Goal: Task Accomplishment & Management: Use online tool/utility

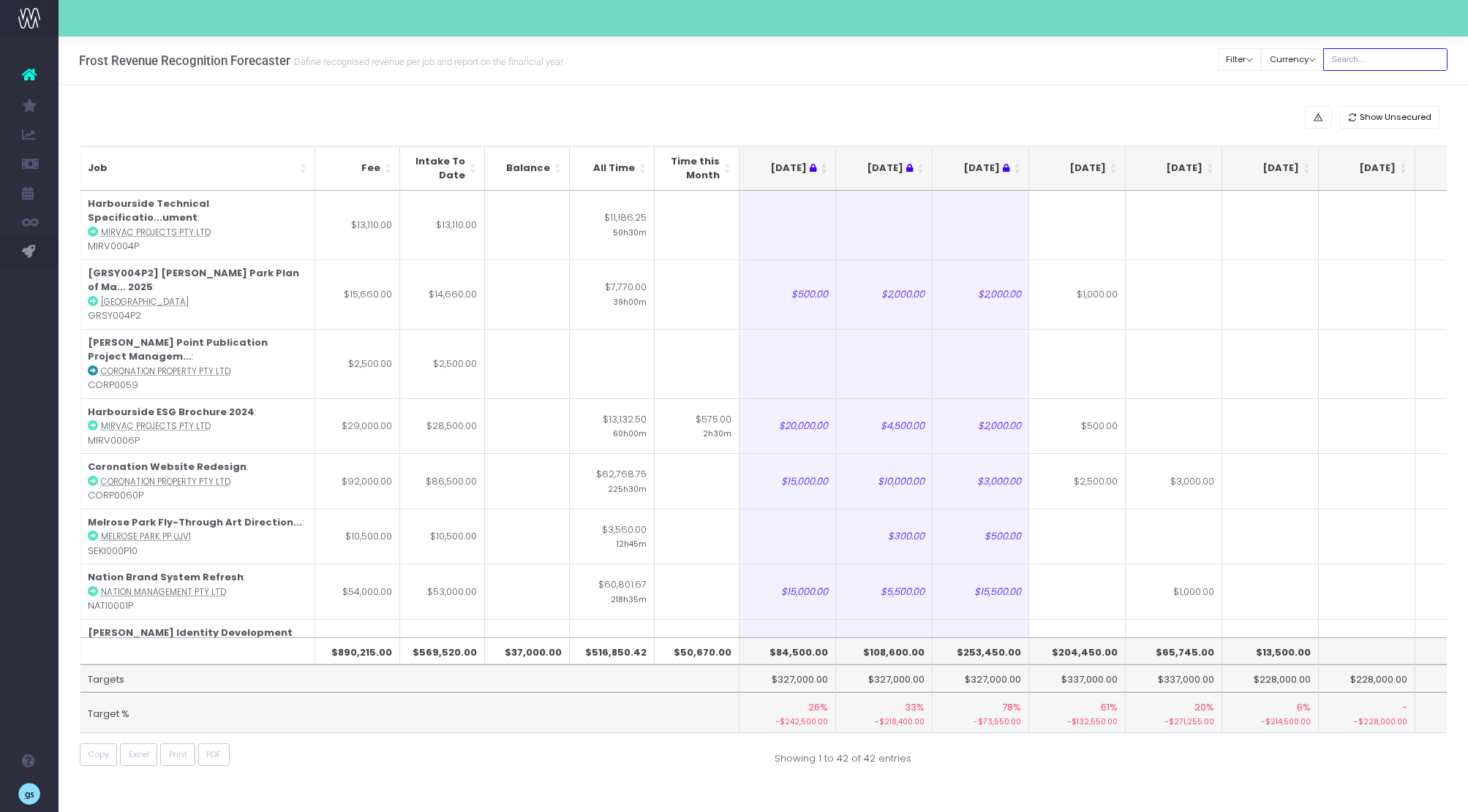
click at [1390, 48] on input "text" at bounding box center [1384, 59] width 124 height 23
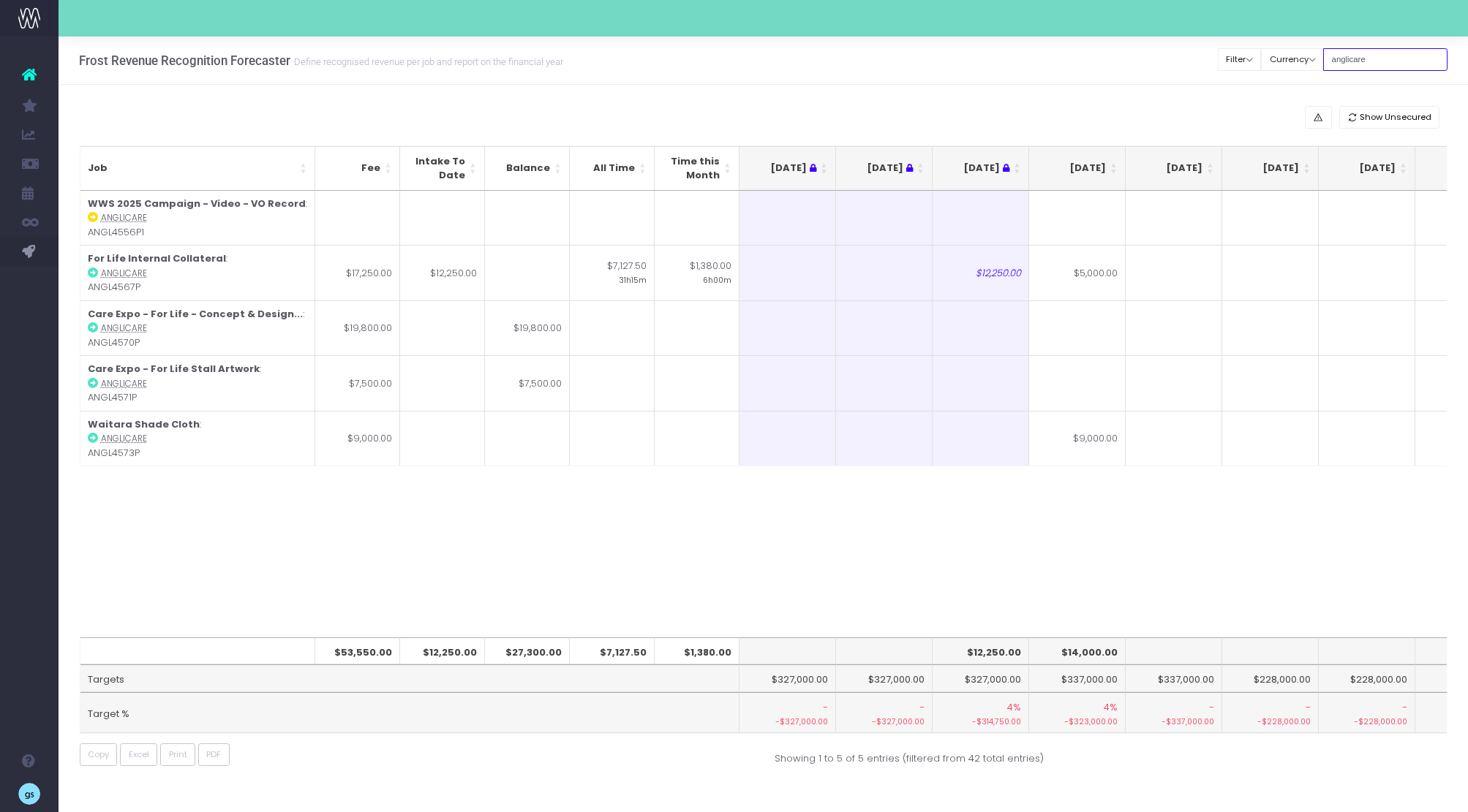
type input "anglicare"
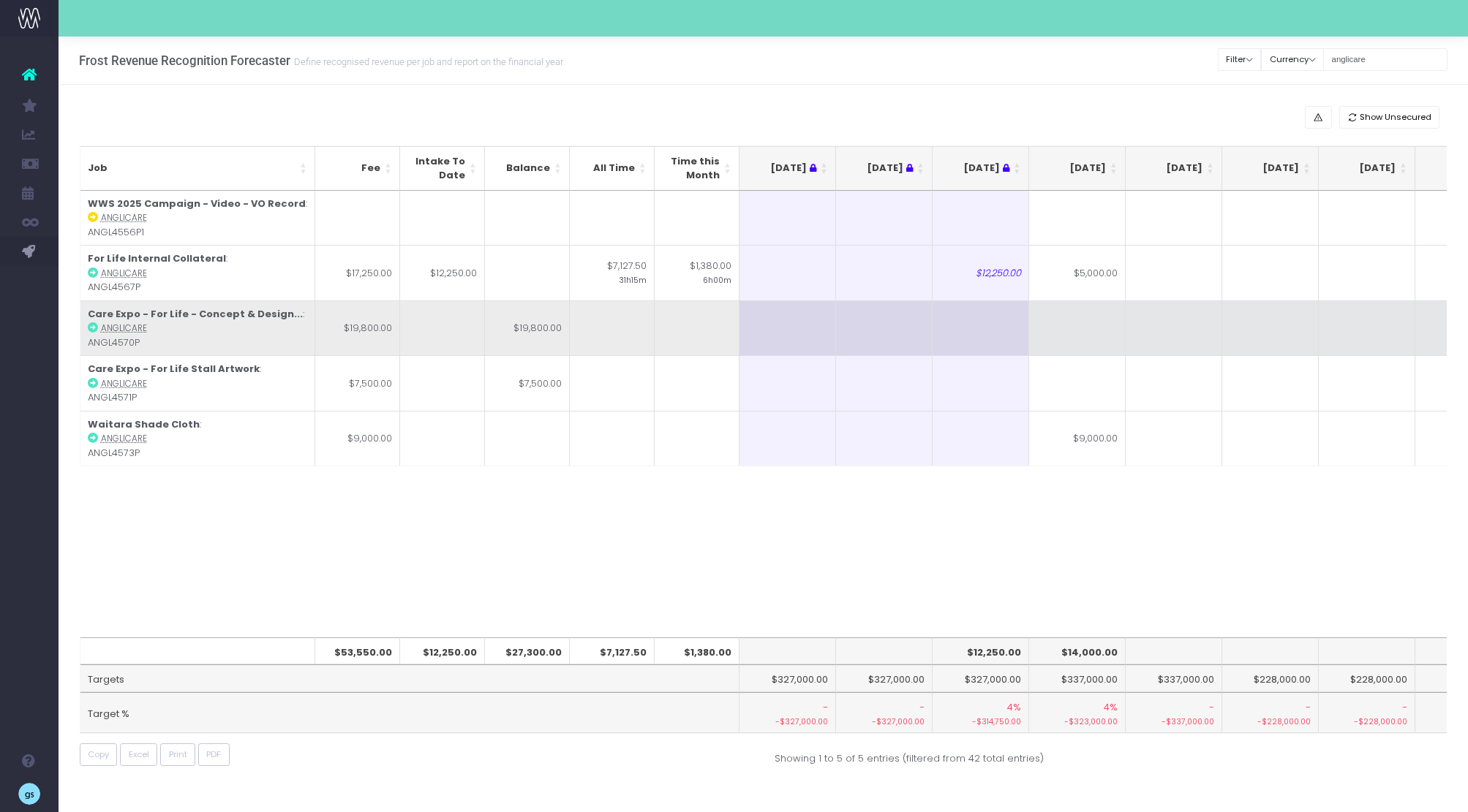
click at [1092, 333] on td at bounding box center [1077, 328] width 97 height 55
type input "1800"
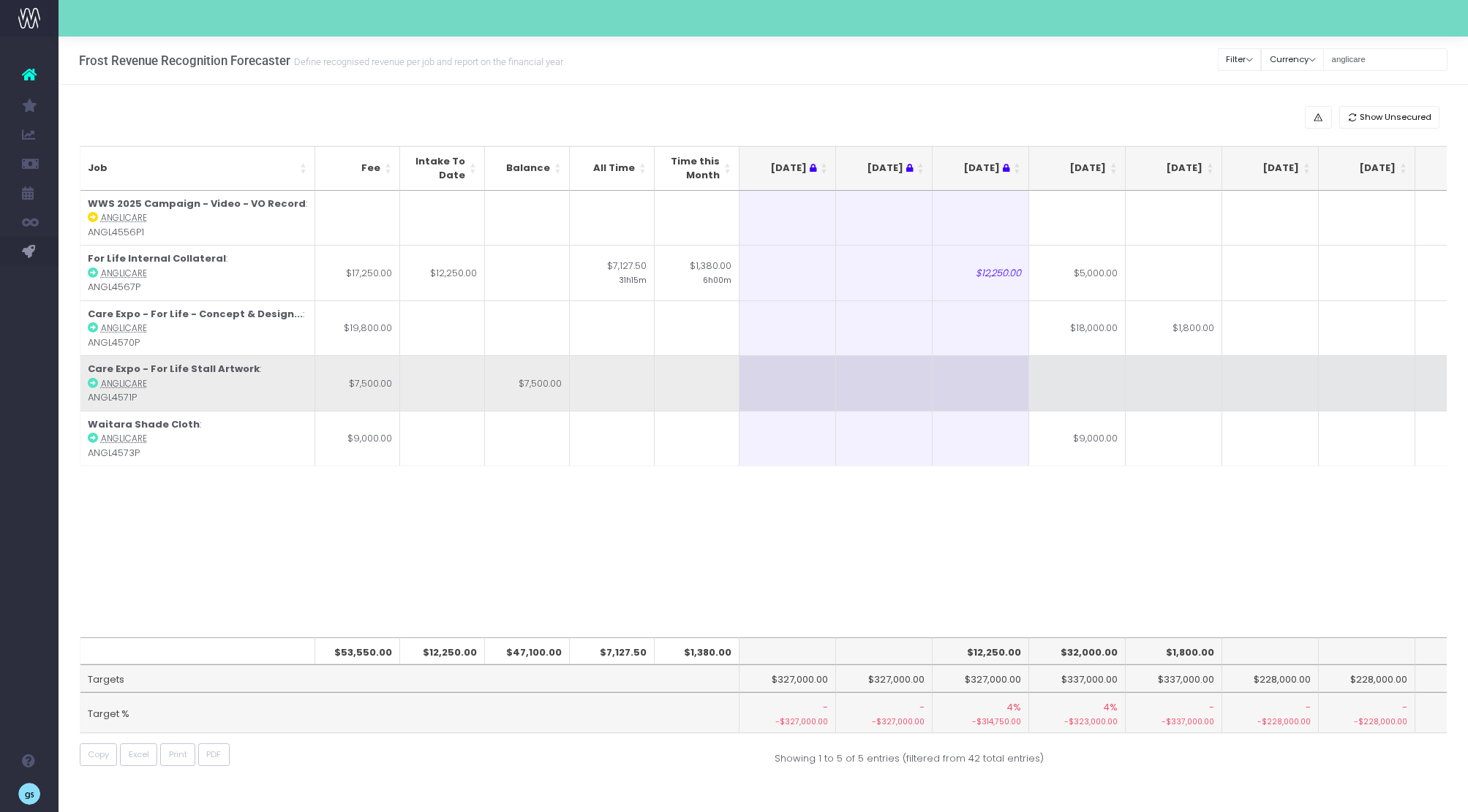
click at [1095, 387] on td at bounding box center [1077, 383] width 97 height 55
type input "7500"
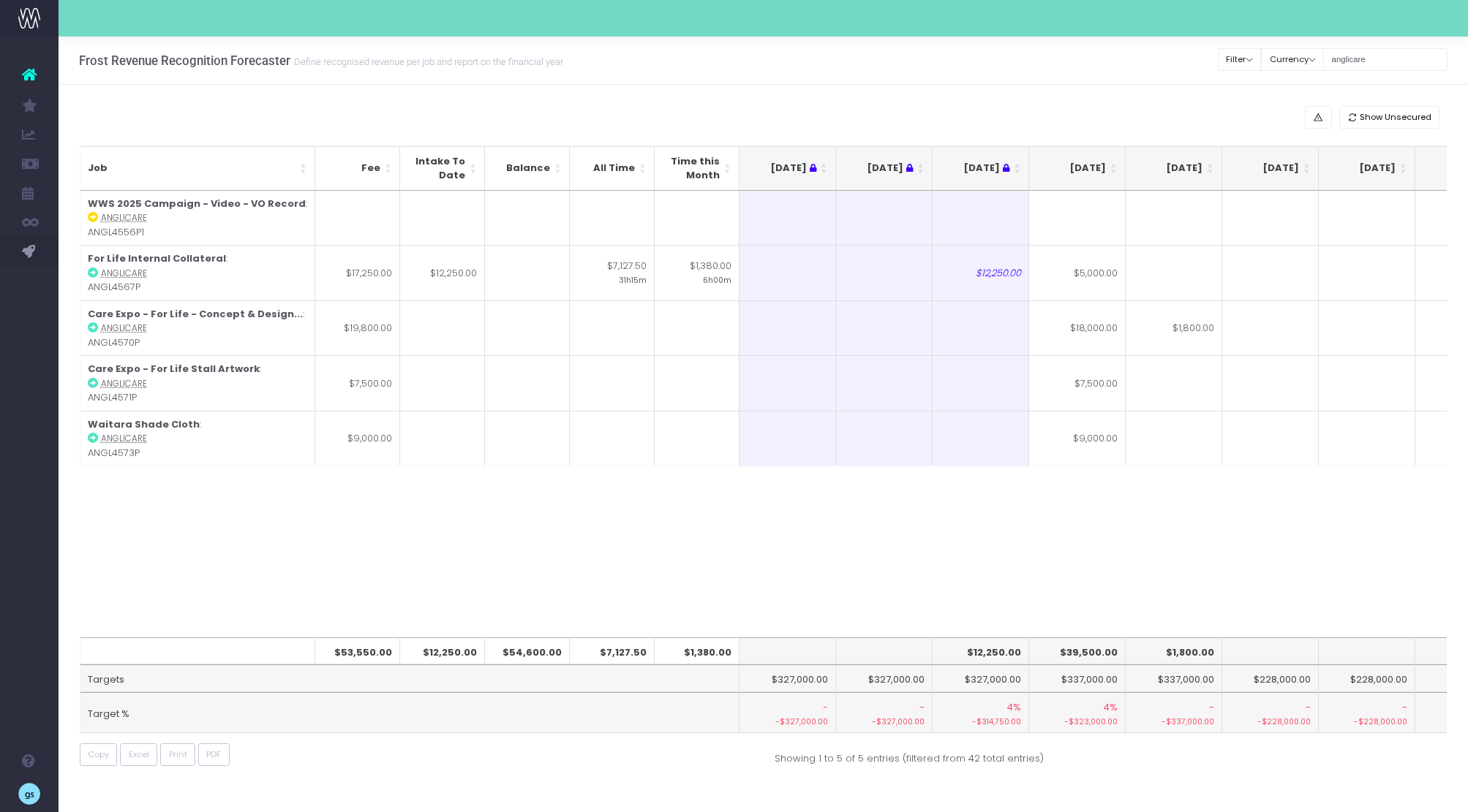
click at [1177, 562] on div "Job Fee Intake To Date Balance All Time Time this Month [DATE] Aug [DATE] Oct […" at bounding box center [763, 415] width 1368 height 447
click at [1368, 63] on input "anglicare" at bounding box center [1384, 59] width 124 height 23
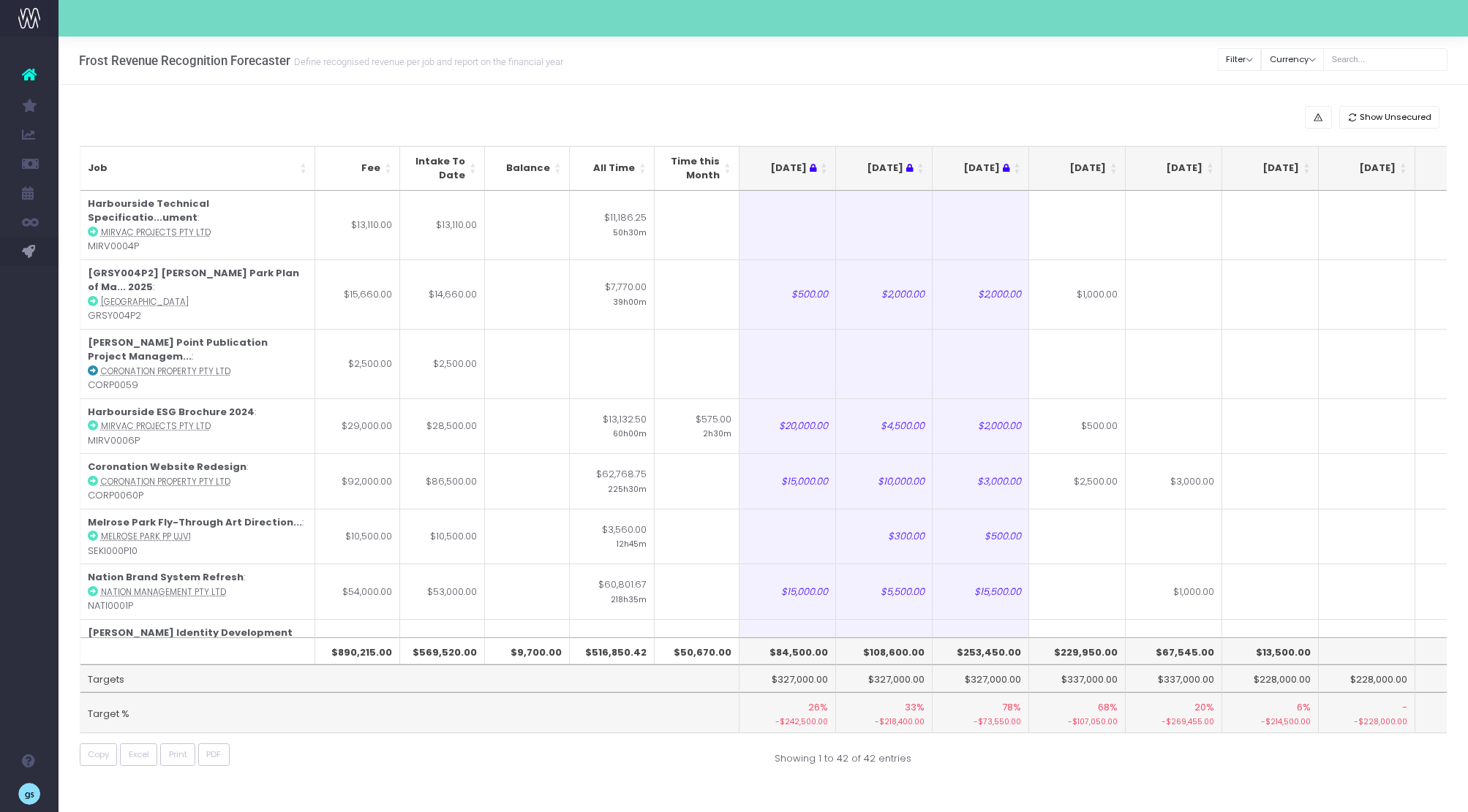
click at [705, 95] on div "Show Unsecured Job Fee Intake To Date Balance All Time Time this Month [DATE] A…" at bounding box center [763, 439] width 1409 height 709
click at [144, 755] on span "Excel" at bounding box center [139, 755] width 20 height 13
click at [1383, 56] on input "text" at bounding box center [1384, 59] width 124 height 23
type input "wait"
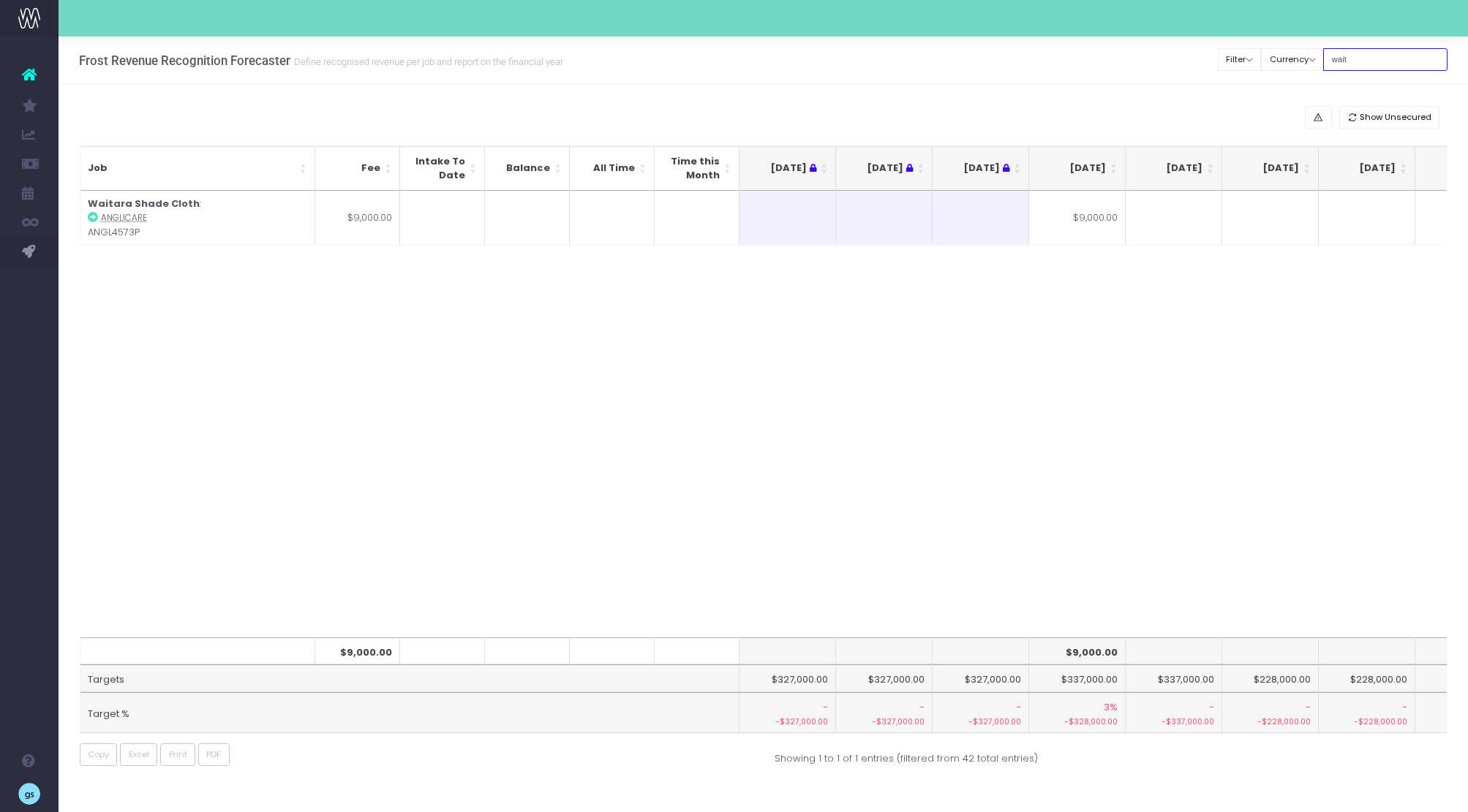
click at [1357, 55] on input "wait" at bounding box center [1384, 59] width 124 height 23
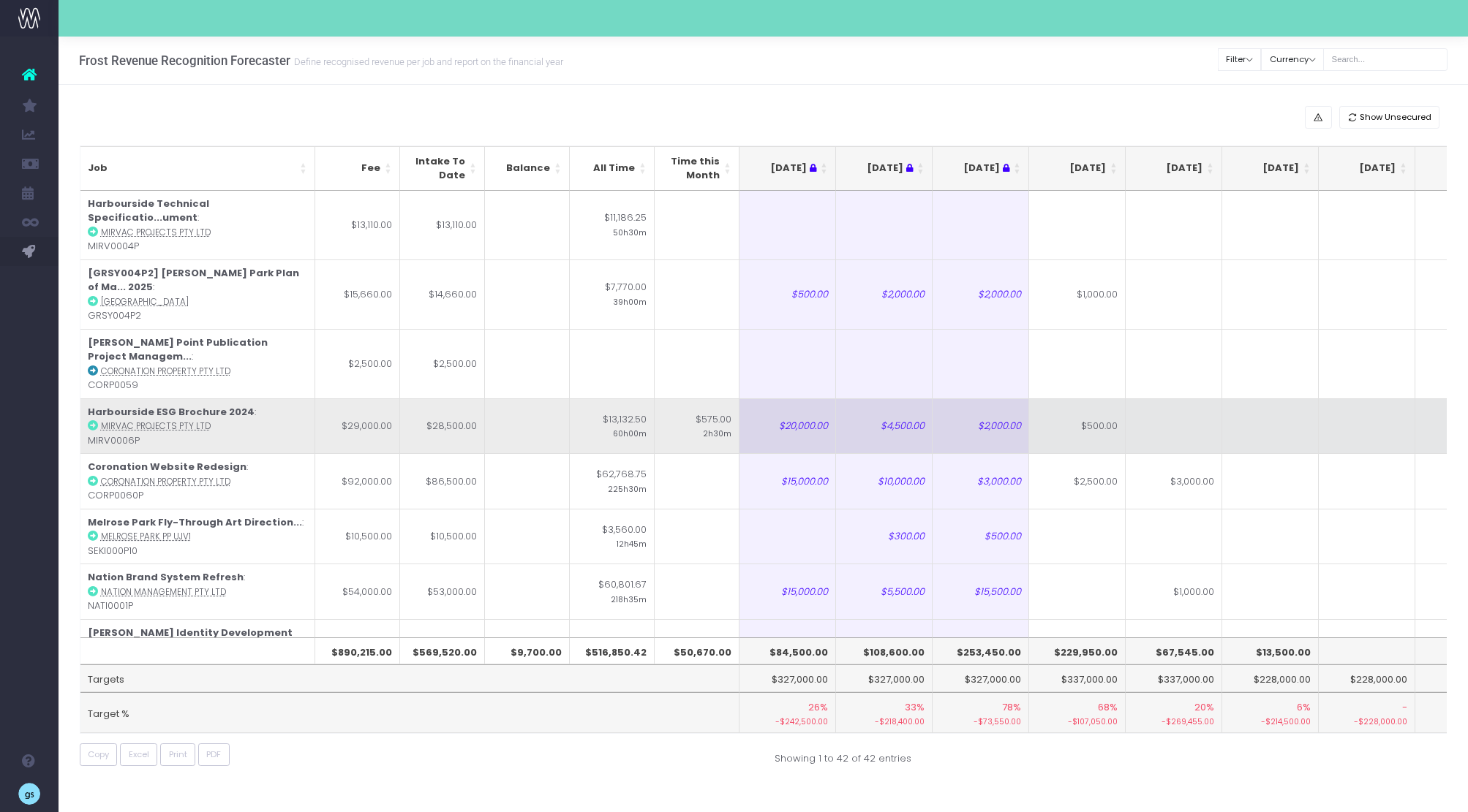
click at [869, 398] on td "$4,500.00" at bounding box center [884, 426] width 97 height 55
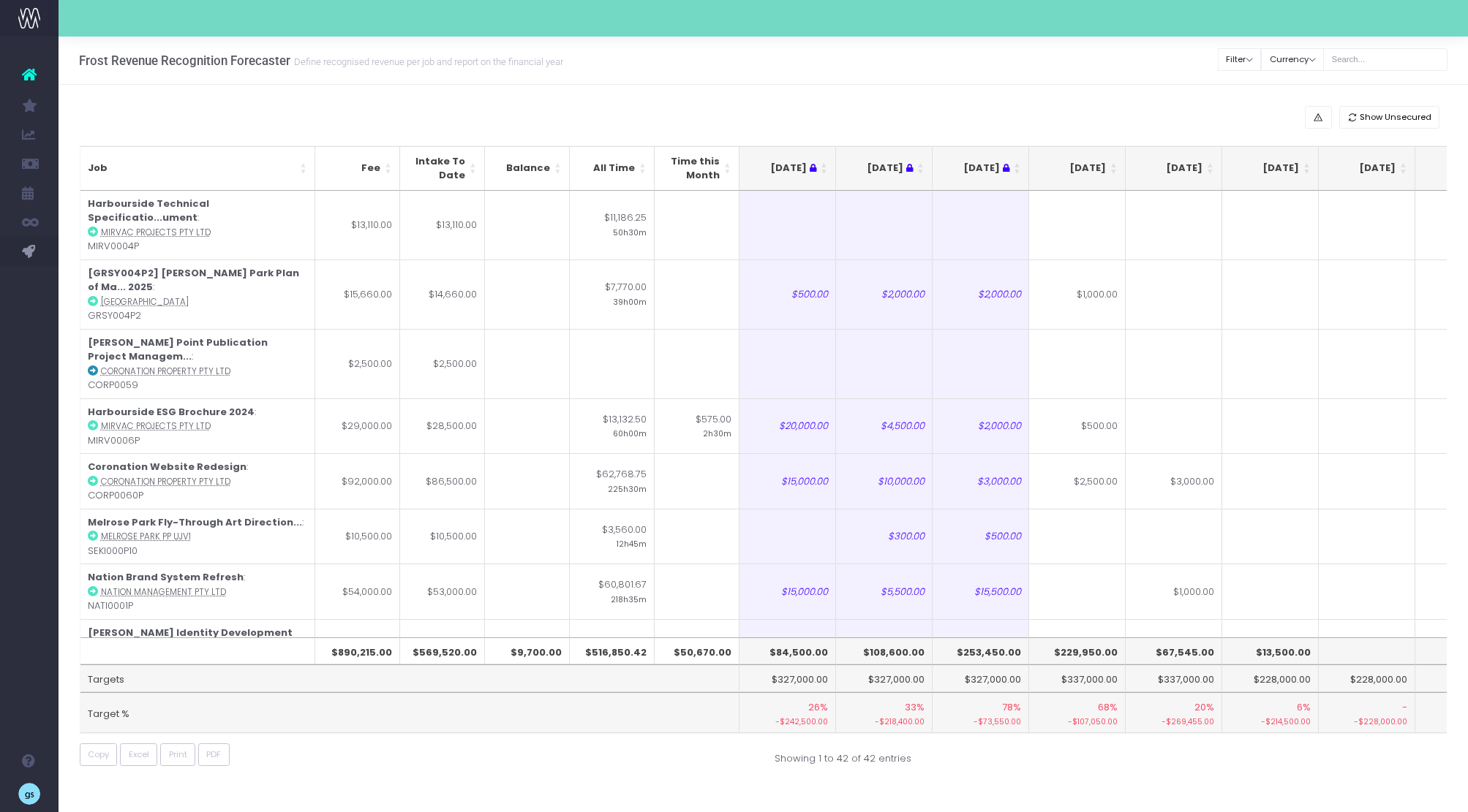
click at [1103, 73] on div "Frost Revenue Recognition Forecaster Define recognised revenue per job and repo…" at bounding box center [763, 61] width 1409 height 48
click at [1116, 164] on th "[DATE]" at bounding box center [1077, 168] width 97 height 45
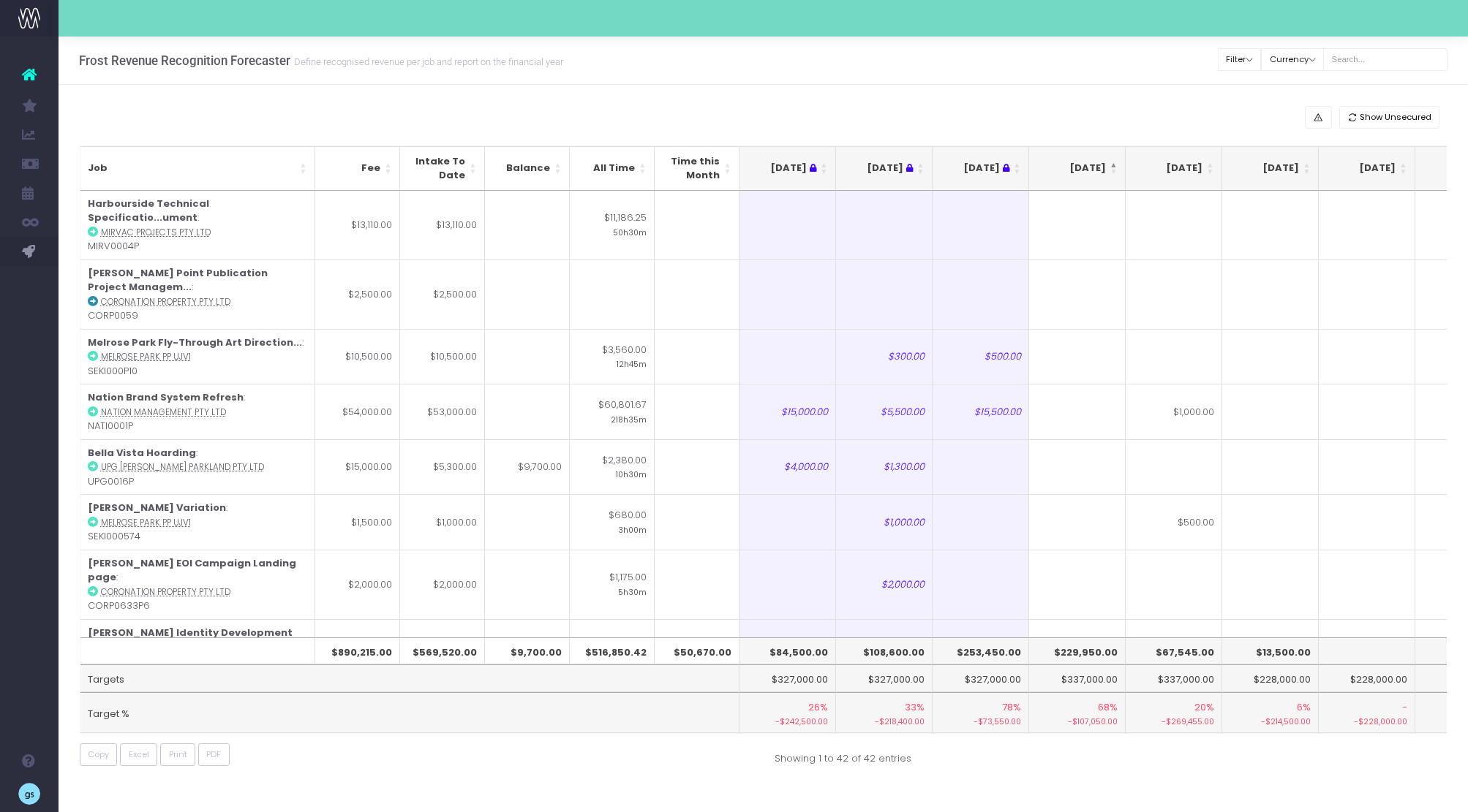
click at [1109, 165] on th "[DATE]" at bounding box center [1077, 168] width 97 height 45
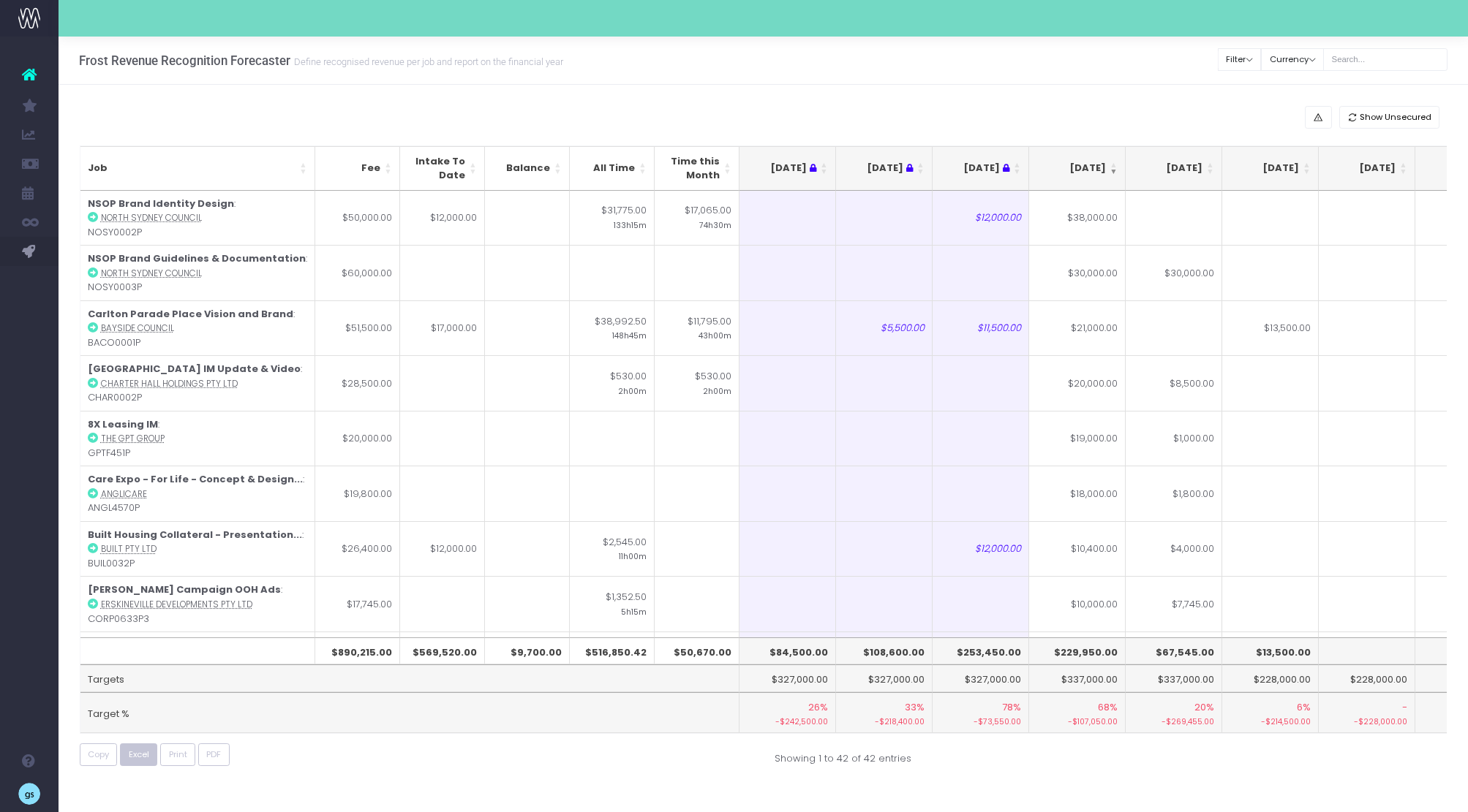
click at [145, 749] on span "Excel" at bounding box center [139, 755] width 20 height 13
